Goal: Task Accomplishment & Management: Manage account settings

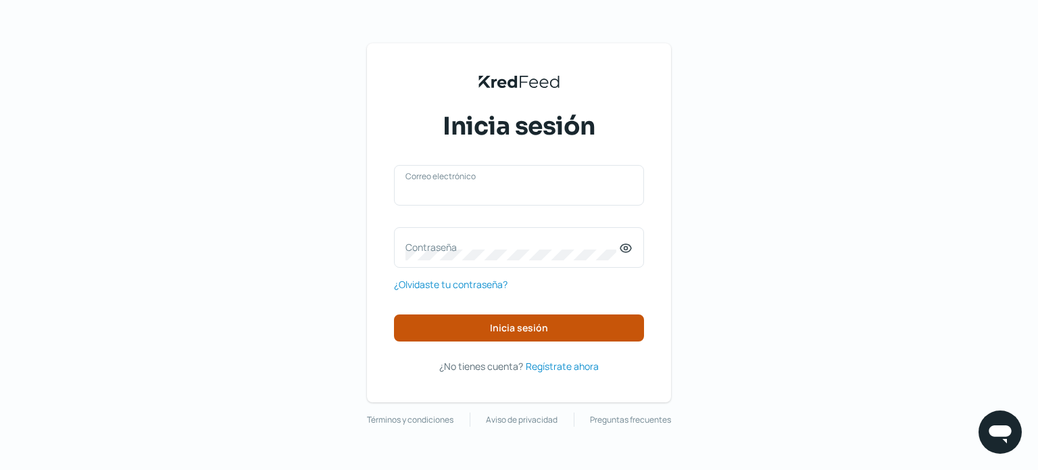
type input "[PERSON_NAME][EMAIL_ADDRESS][DOMAIN_NAME]"
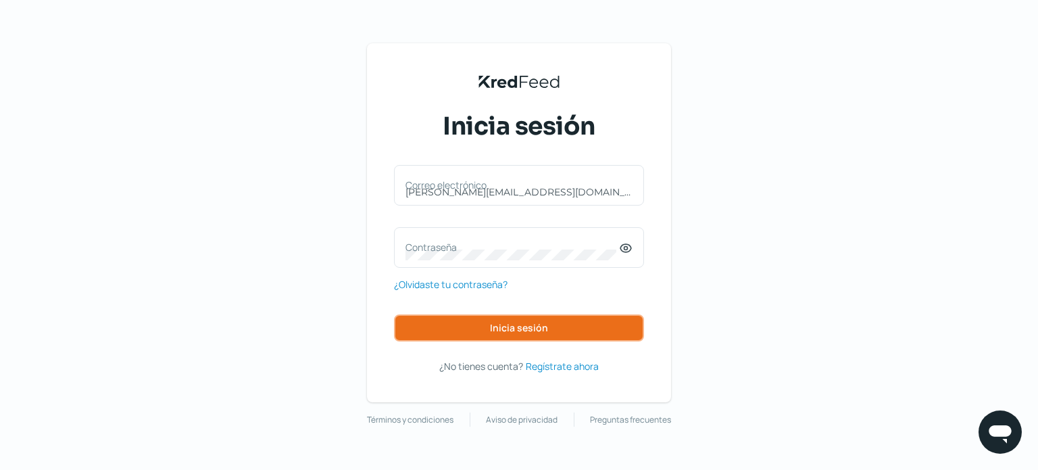
click at [483, 326] on button "Inicia sesión" at bounding box center [519, 327] width 250 height 27
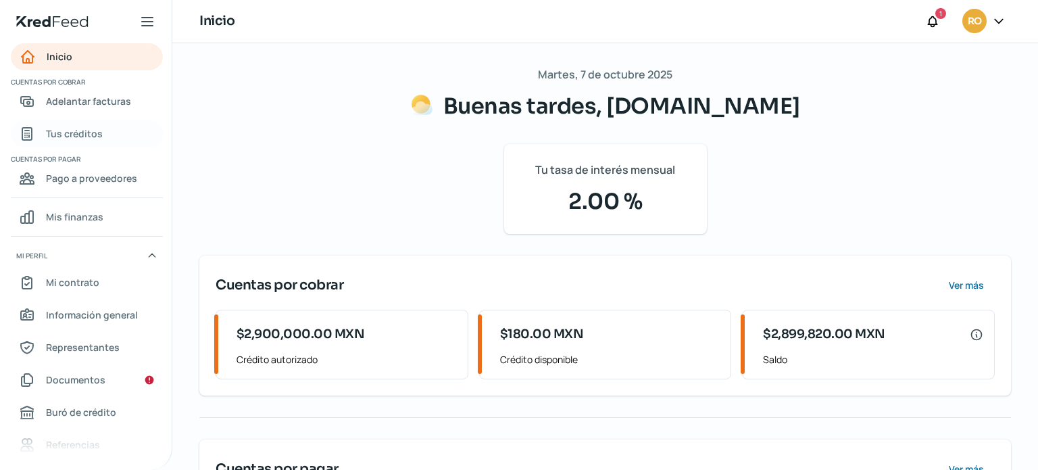
click at [83, 133] on span "Tus créditos" at bounding box center [74, 133] width 57 height 17
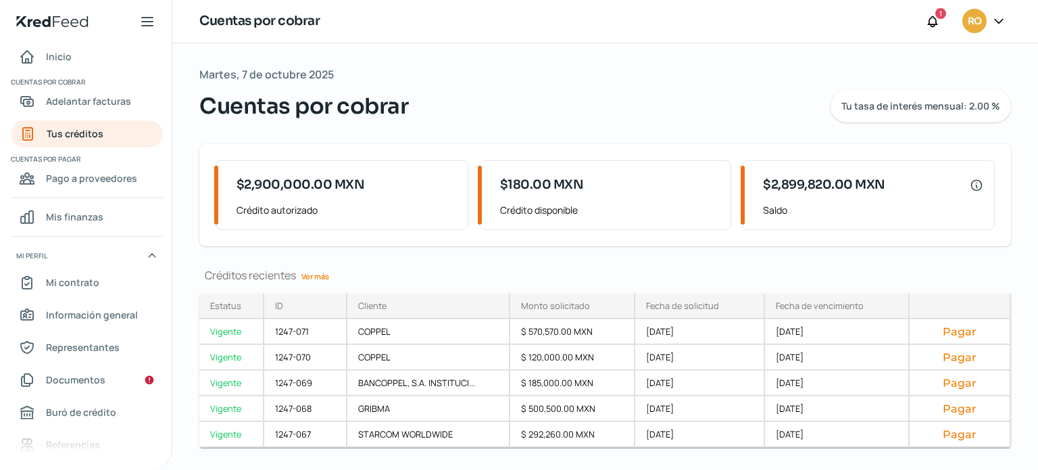
click at [323, 271] on link "Ver más" at bounding box center [315, 276] width 39 height 21
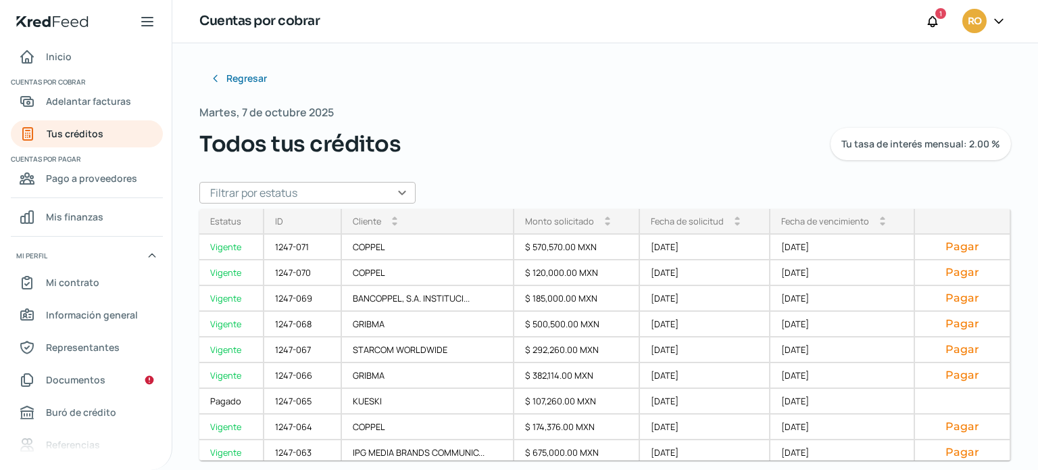
click at [1028, 297] on div "Regresar [DATE] Todos tus créditos Tu tasa de interés mensual: 2.00 % Filtrar p…" at bounding box center [605, 256] width 866 height 427
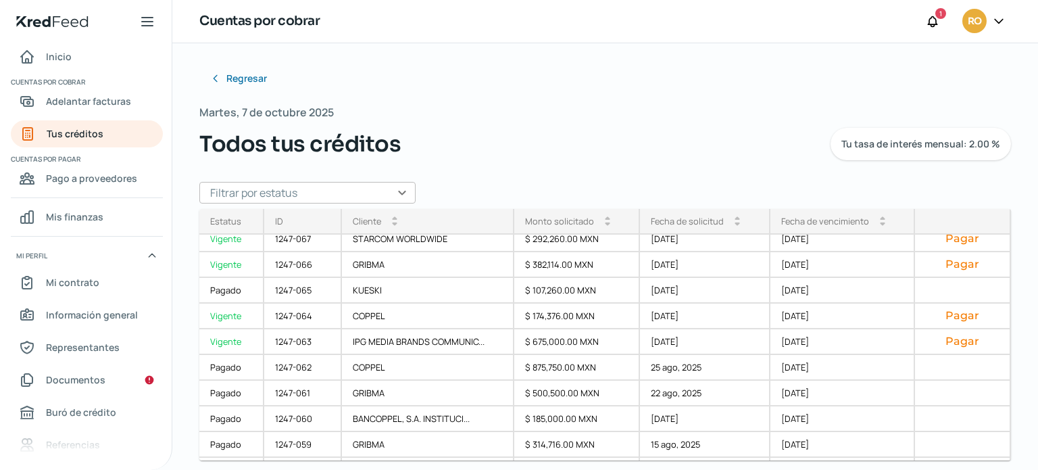
scroll to position [105, 0]
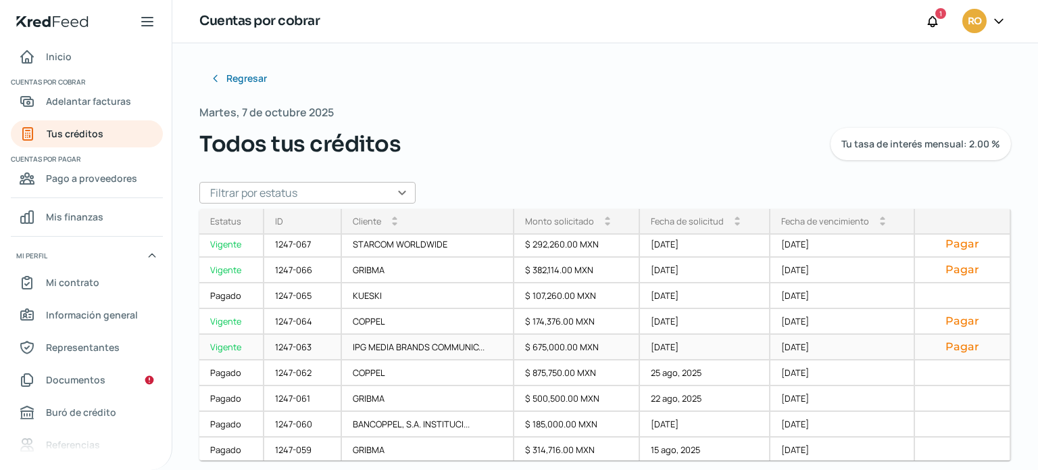
click at [945, 352] on button "Pagar" at bounding box center [962, 347] width 73 height 14
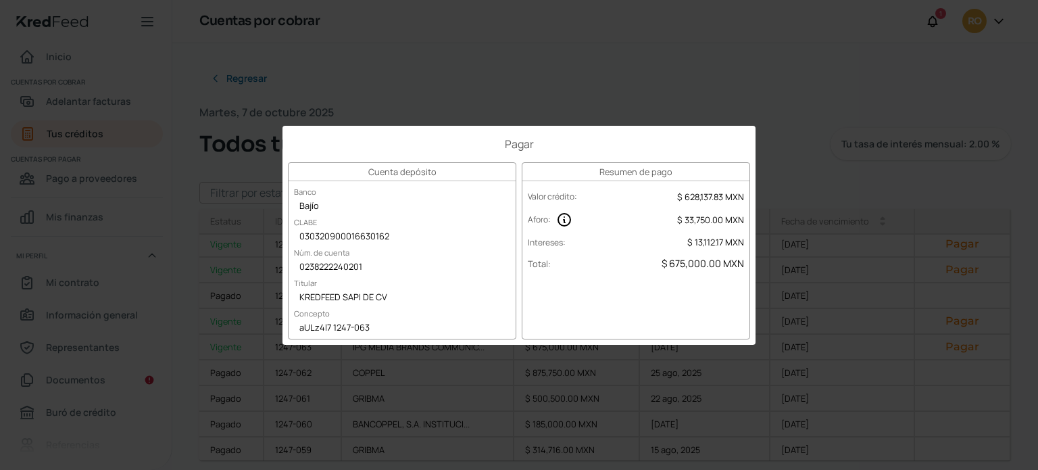
click at [818, 160] on div "Pagar Cuenta depósito Banco Bajío CLABE 030320900016630162 Núm. de cuenta 02382…" at bounding box center [519, 235] width 1038 height 470
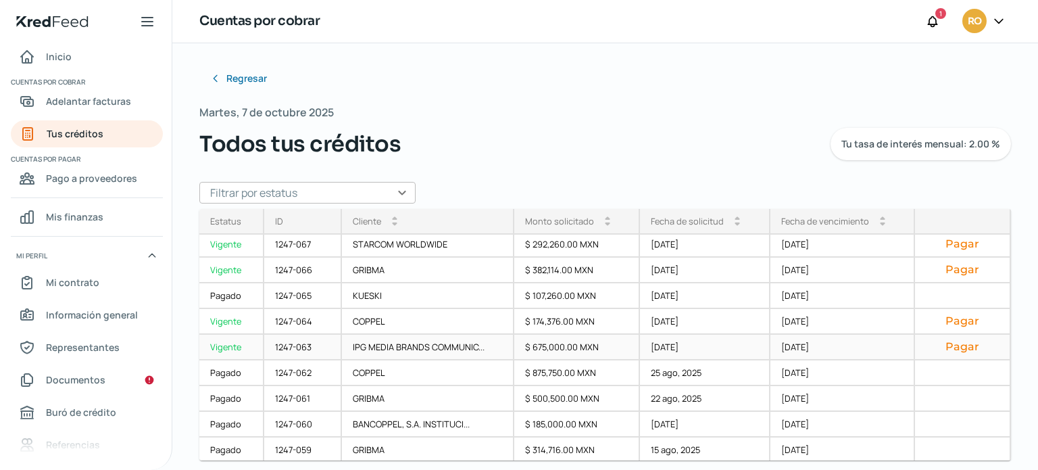
click at [953, 348] on button "Pagar" at bounding box center [962, 347] width 73 height 14
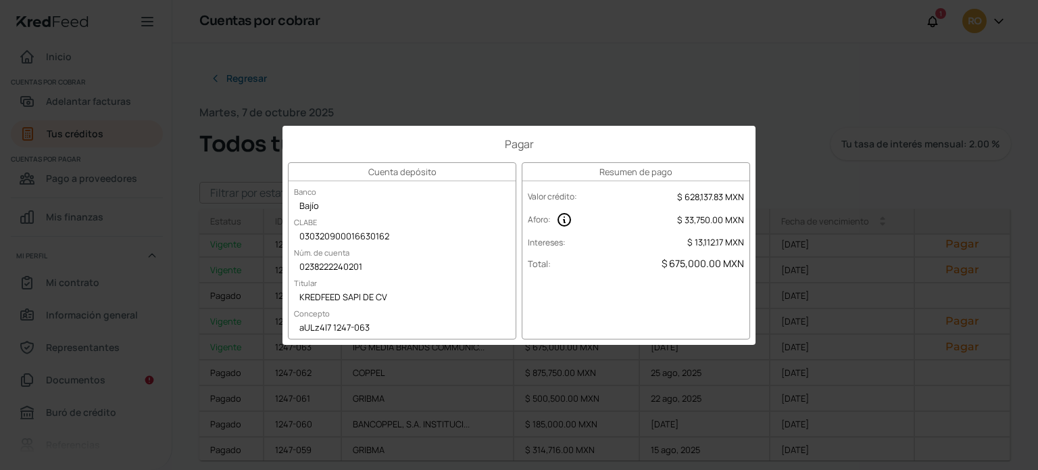
drag, startPoint x: 677, startPoint y: 218, endPoint x: 709, endPoint y: 216, distance: 32.6
click at [709, 216] on div "Aforo : $ 33,750.00 MXN" at bounding box center [636, 219] width 227 height 25
click at [773, 191] on div "Pagar Cuenta depósito Banco Bajío CLABE 030320900016630162 Núm. de cuenta 02382…" at bounding box center [519, 235] width 1038 height 470
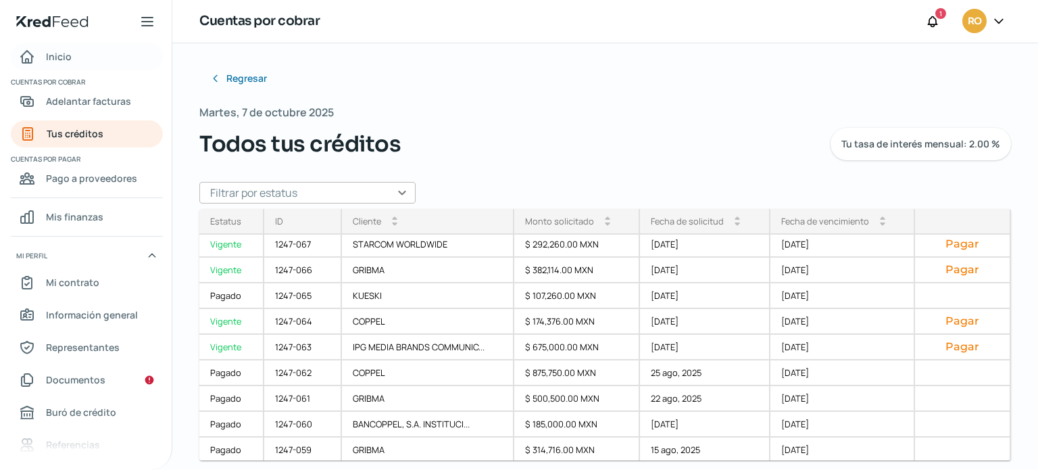
click at [62, 55] on span "Inicio" at bounding box center [59, 56] width 26 height 17
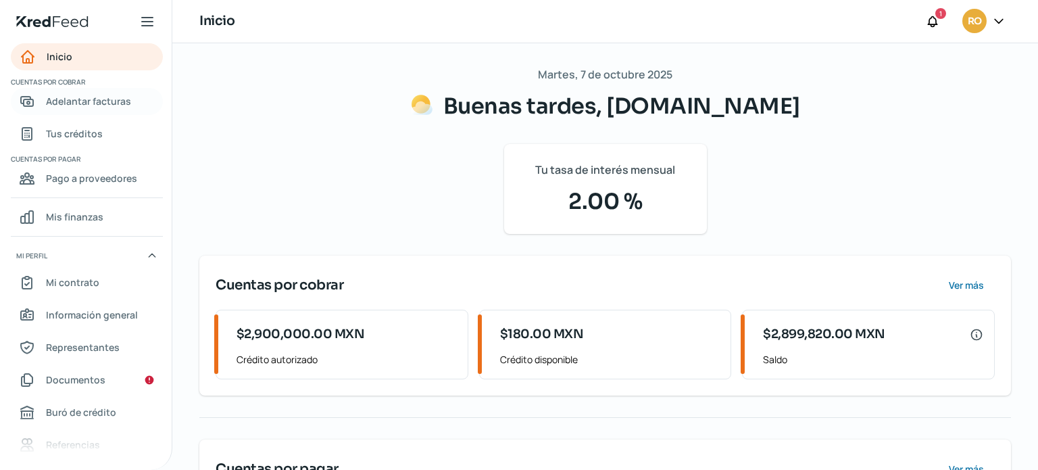
click at [100, 95] on span "Adelantar facturas" at bounding box center [88, 101] width 85 height 17
